Goal: Task Accomplishment & Management: Manage account settings

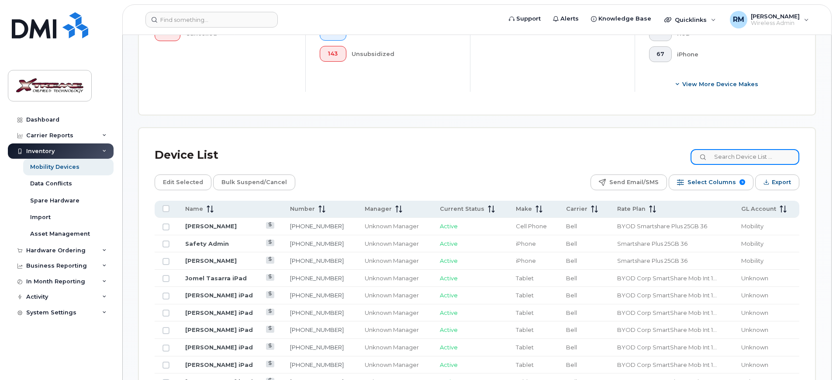
scroll to position [273, 0]
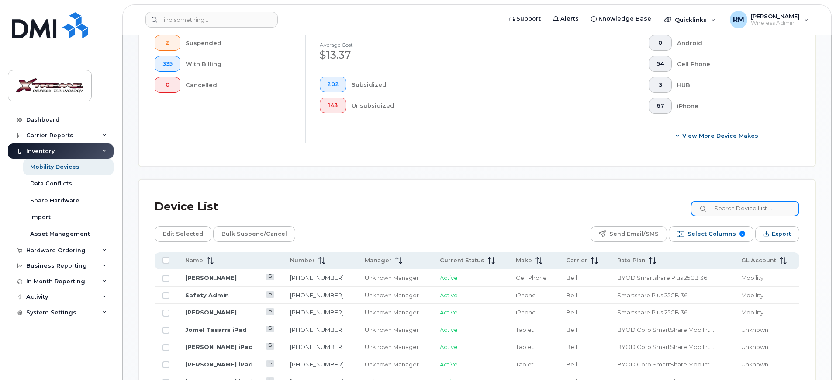
click at [735, 201] on input at bounding box center [745, 209] width 109 height 16
click at [745, 201] on input at bounding box center [745, 209] width 109 height 16
type input "carrie"
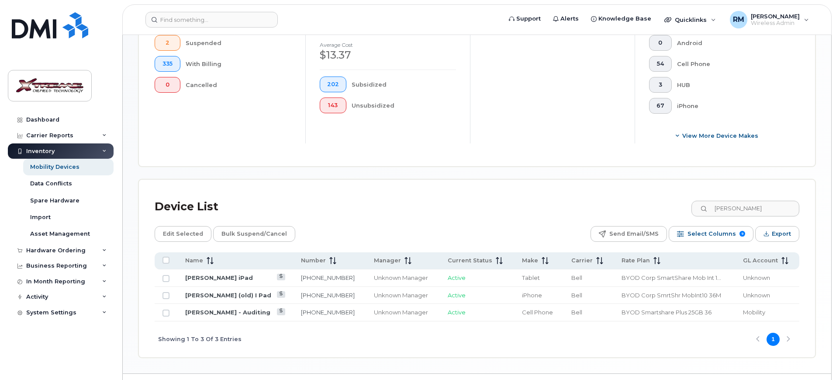
click at [218, 309] on td "Carrie - Auditing" at bounding box center [235, 312] width 116 height 17
click at [218, 309] on link "Carrie - Auditing" at bounding box center [227, 312] width 85 height 7
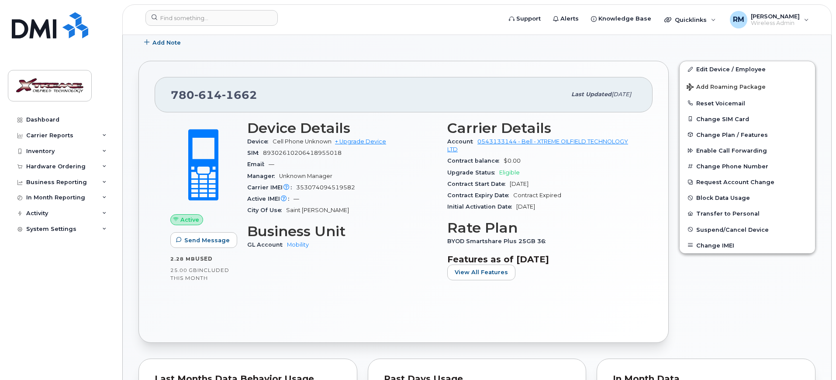
scroll to position [55, 0]
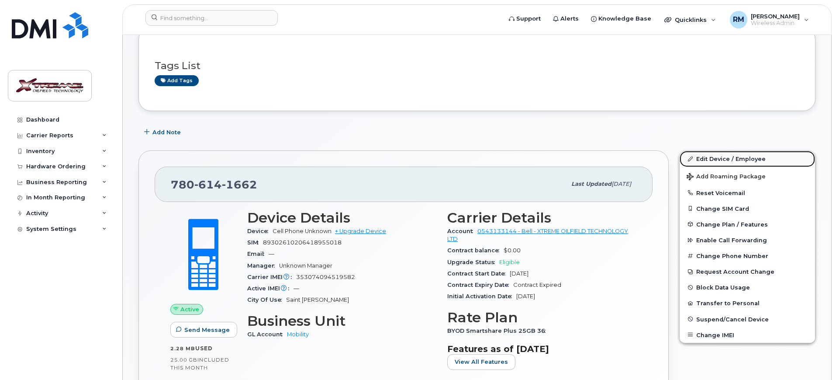
click at [743, 159] on link "Edit Device / Employee" at bounding box center [747, 159] width 135 height 16
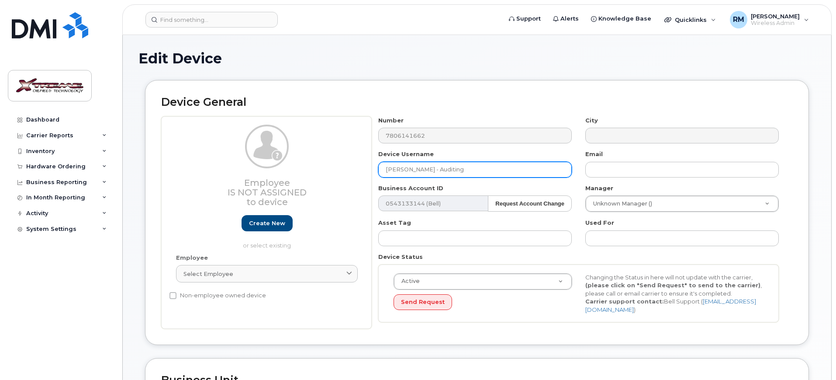
drag, startPoint x: 402, startPoint y: 173, endPoint x: 371, endPoint y: 178, distance: 31.0
click at [371, 178] on div "Employee Is not assigned to device Create new or select existing Employee Selec…" at bounding box center [477, 222] width 632 height 213
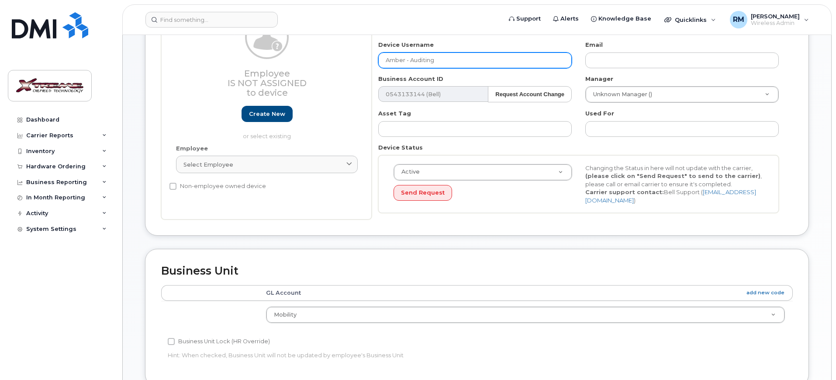
scroll to position [386, 0]
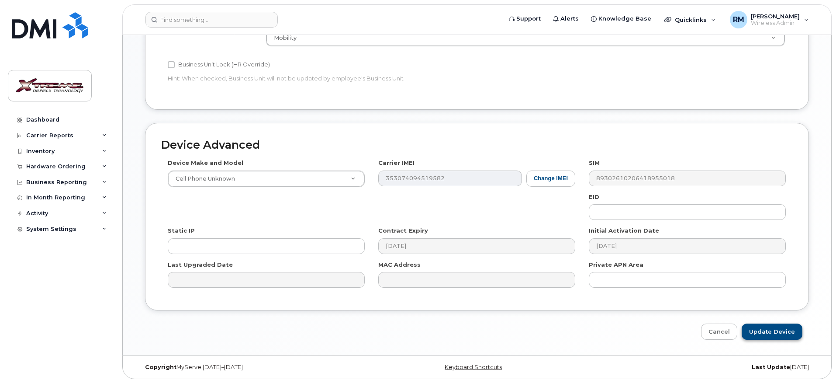
type input "Amber - Auditing"
click at [764, 323] on input "Update Device" at bounding box center [772, 331] width 61 height 16
type input "Saving..."
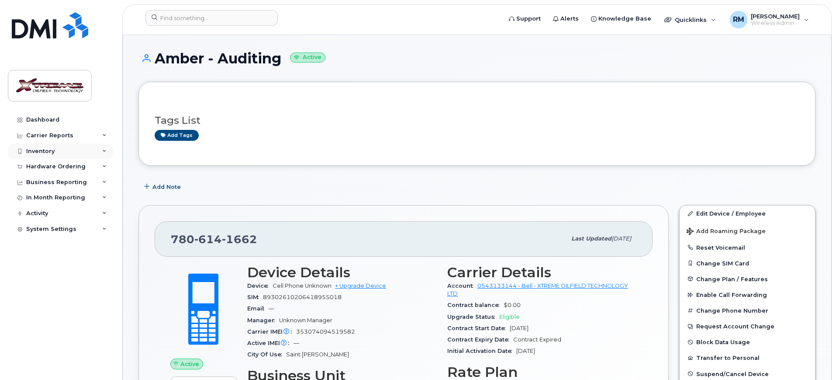
click at [37, 149] on div "Inventory" at bounding box center [40, 151] width 28 height 7
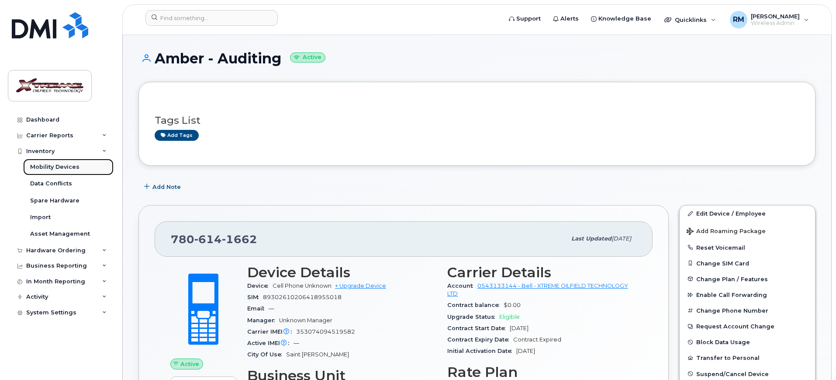
click at [61, 164] on div "Mobility Devices" at bounding box center [54, 167] width 49 height 8
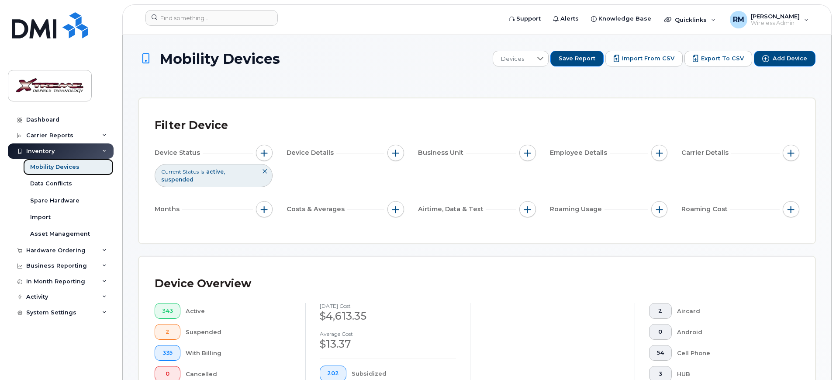
scroll to position [219, 0]
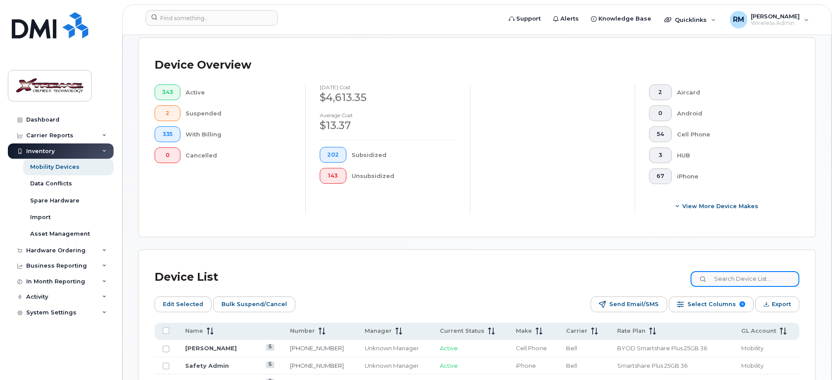
click at [748, 278] on input at bounding box center [745, 279] width 109 height 16
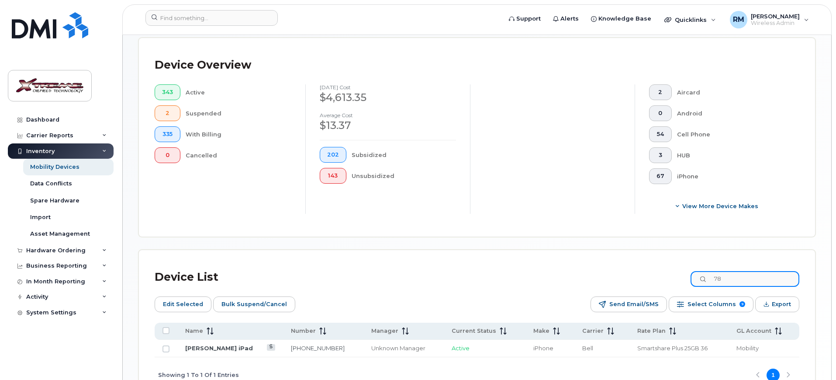
type input "7"
type input "4205"
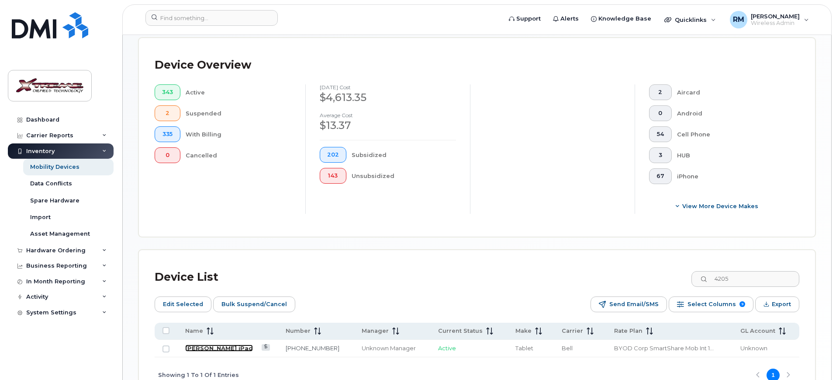
click at [224, 344] on link "[PERSON_NAME] iPad" at bounding box center [219, 347] width 68 height 7
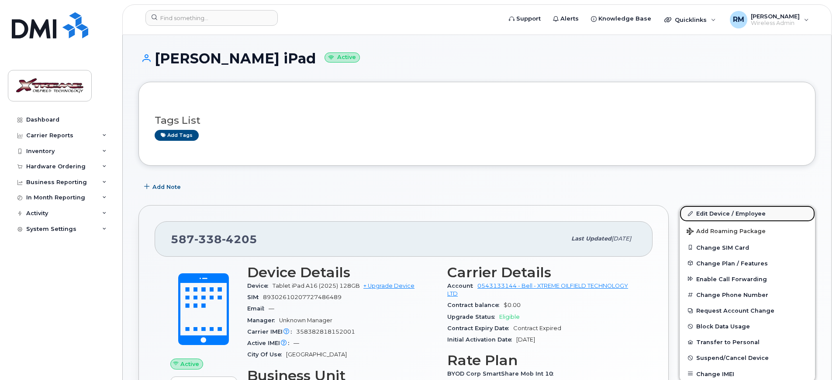
click at [732, 212] on link "Edit Device / Employee" at bounding box center [747, 213] width 135 height 16
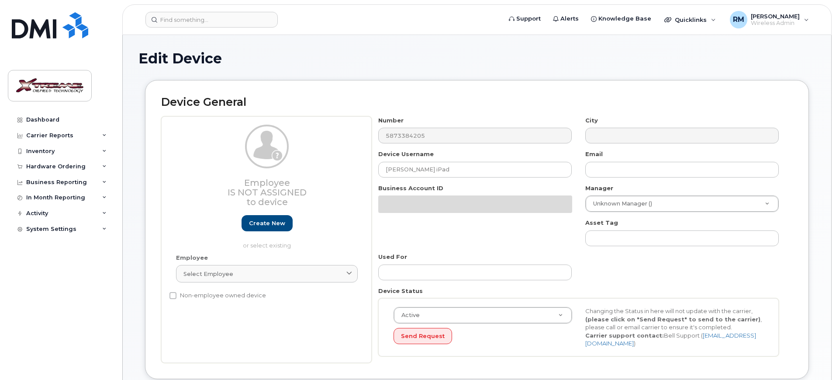
select select "4343095"
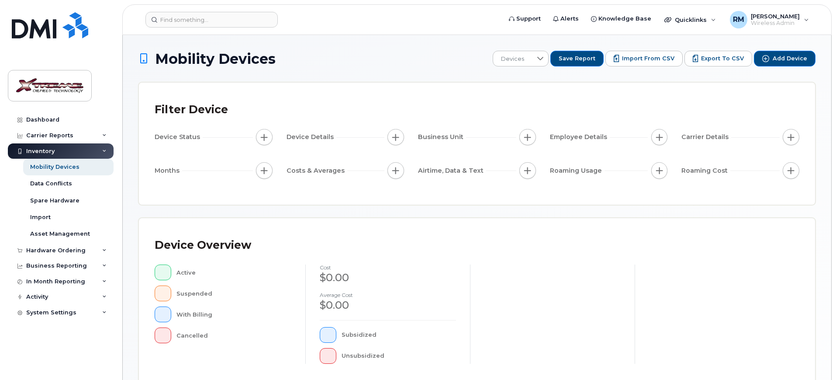
scroll to position [164, 0]
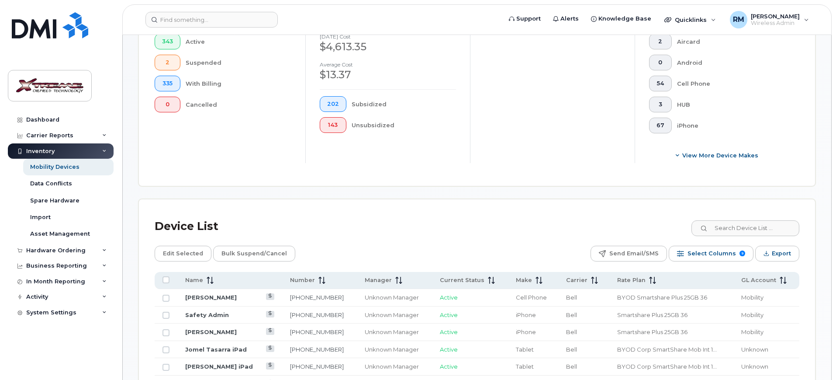
scroll to position [234, 0]
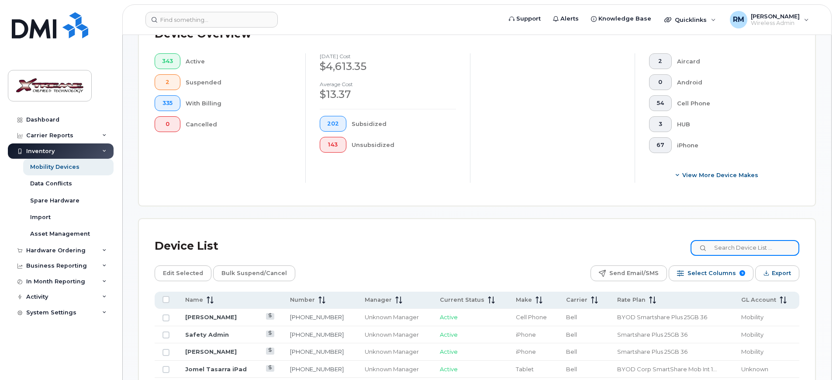
click at [744, 244] on input at bounding box center [745, 248] width 109 height 16
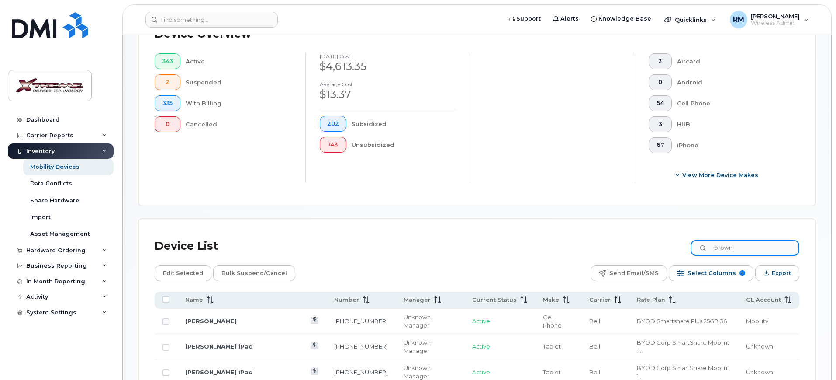
type input "brown"
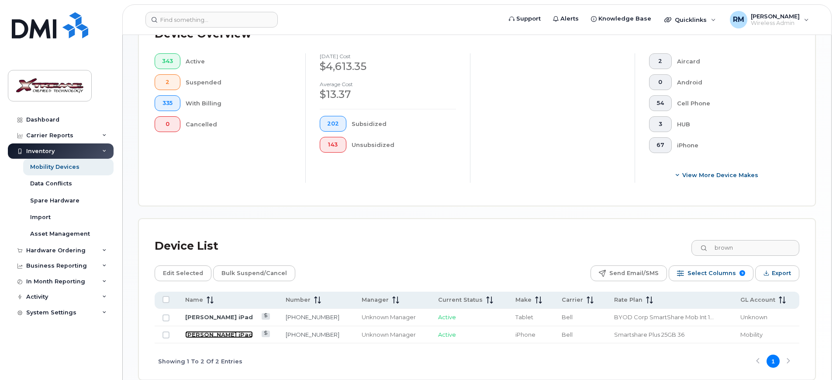
click at [221, 331] on link "[PERSON_NAME] iPad" at bounding box center [219, 334] width 68 height 7
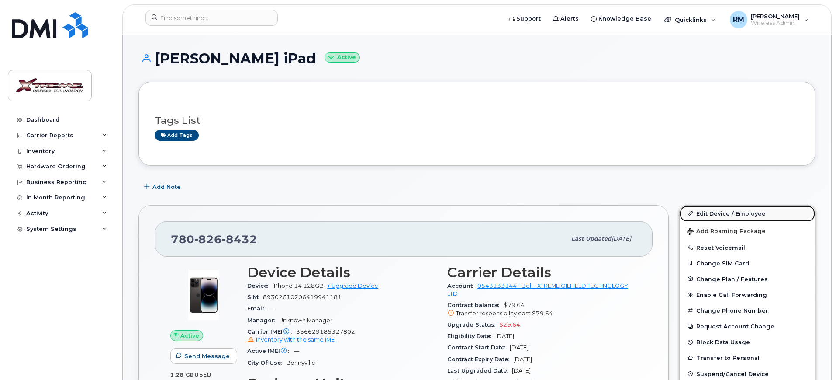
click at [741, 212] on link "Edit Device / Employee" at bounding box center [747, 213] width 135 height 16
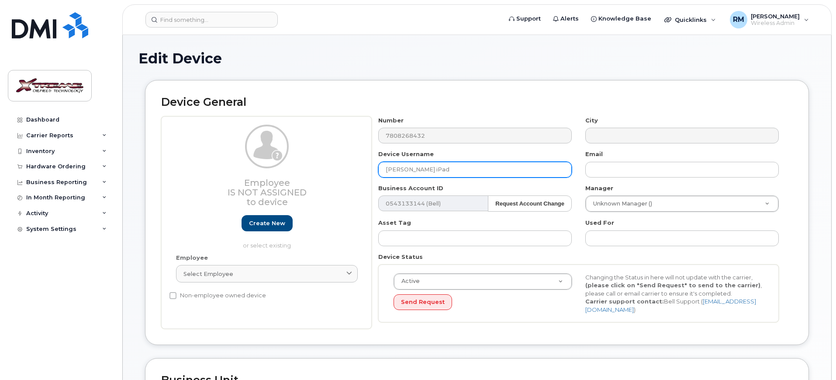
click at [442, 164] on input "[PERSON_NAME] iPad" at bounding box center [475, 170] width 194 height 16
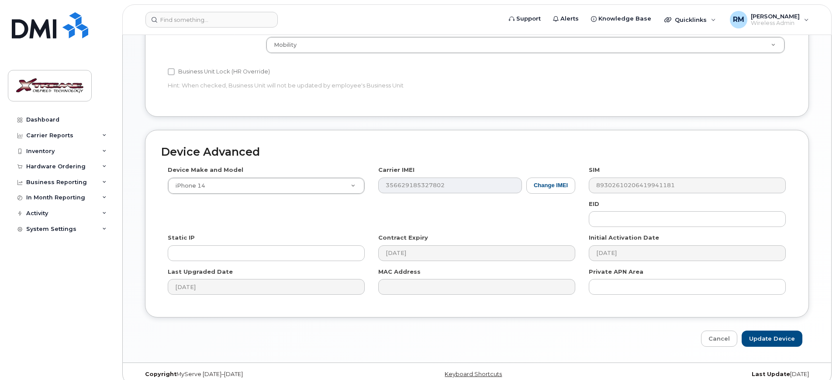
scroll to position [386, 0]
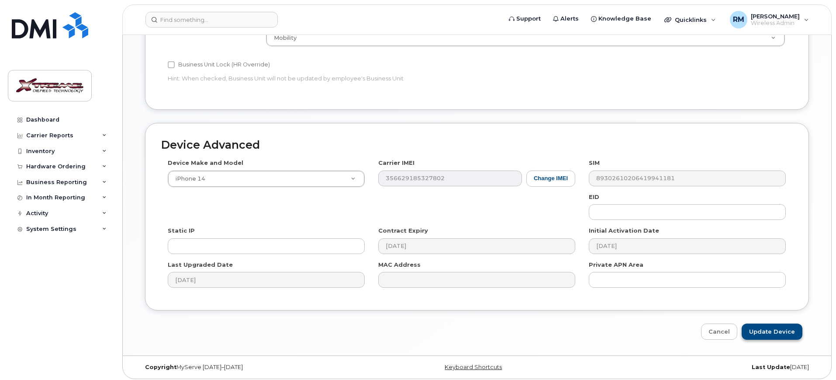
type input "[PERSON_NAME]"
click at [784, 324] on input "Update Device" at bounding box center [772, 331] width 61 height 16
type input "Saving..."
